Goal: Task Accomplishment & Management: Use online tool/utility

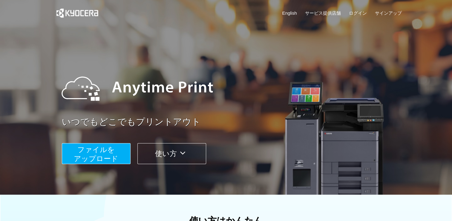
click at [111, 158] on span "ファイルを ​​アップロード" at bounding box center [96, 153] width 45 height 17
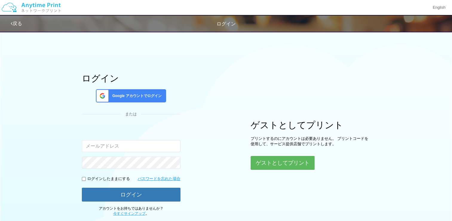
type input "[EMAIL_ADDRESS][DOMAIN_NAME]"
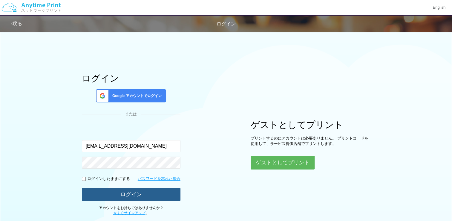
click at [148, 190] on button "ログイン" at bounding box center [131, 193] width 99 height 13
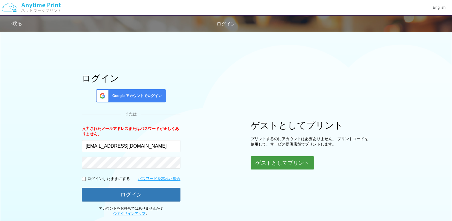
click at [274, 166] on button "ゲストとしてプリント" at bounding box center [282, 162] width 63 height 13
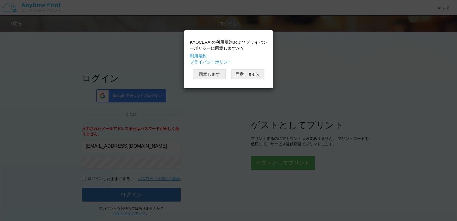
click at [210, 74] on button "同意します" at bounding box center [209, 74] width 33 height 10
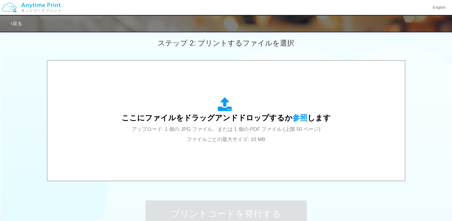
scroll to position [175, 0]
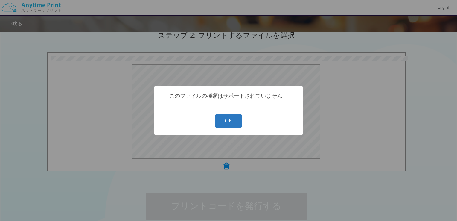
click at [220, 122] on button "OK" at bounding box center [228, 120] width 27 height 13
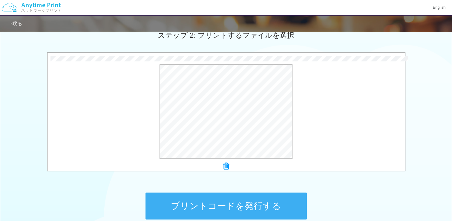
click at [279, 197] on button "プリントコードを発行する" at bounding box center [226, 205] width 161 height 27
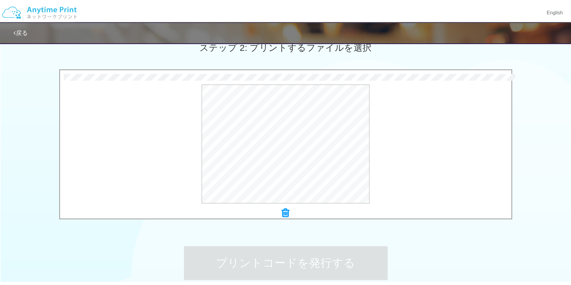
scroll to position [0, 0]
